Goal: Check status: Check status

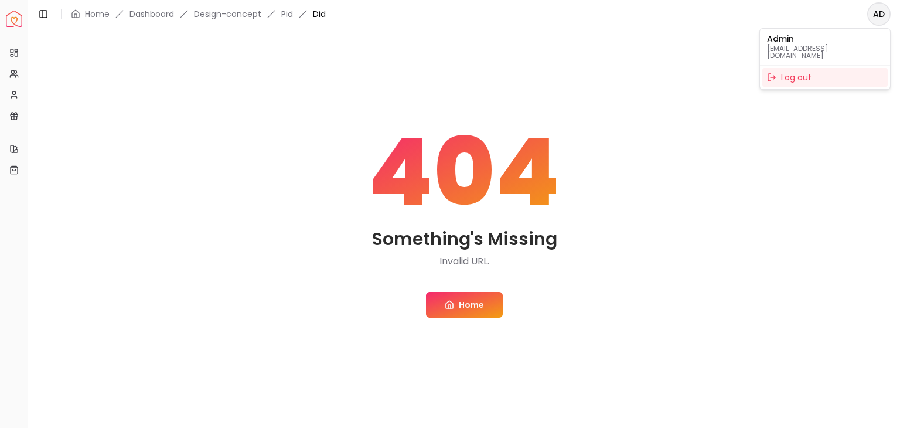
click at [291, 152] on html "Spacejoy Dashboard Overview Projects My Referrals My Profile Gift Card Balance …" at bounding box center [450, 214] width 900 height 428
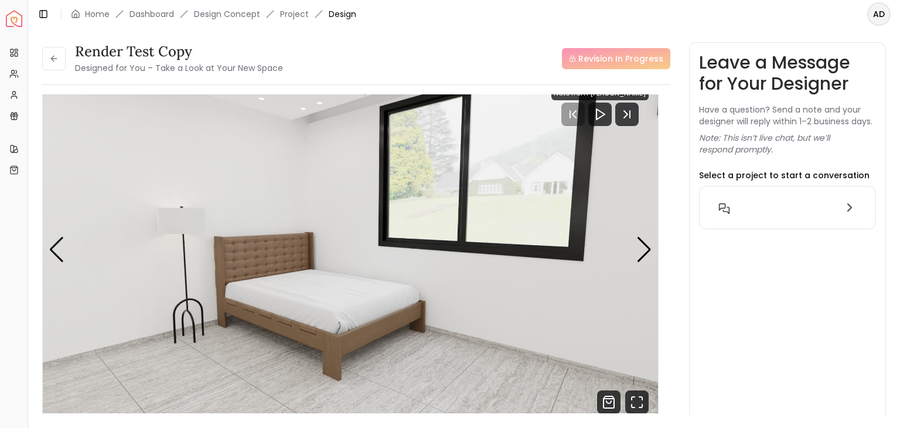
scroll to position [19, 0]
click at [53, 59] on icon at bounding box center [53, 58] width 9 height 9
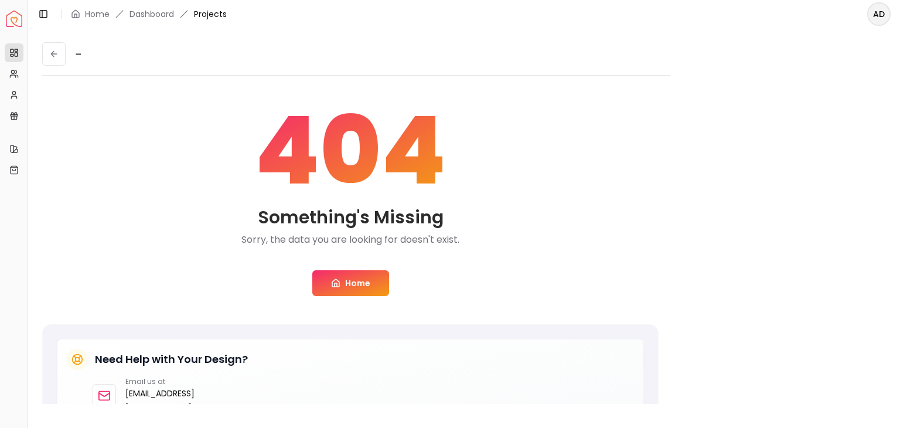
click at [77, 52] on h3 "-" at bounding box center [78, 54] width 7 height 19
